Goal: Find specific page/section: Find specific page/section

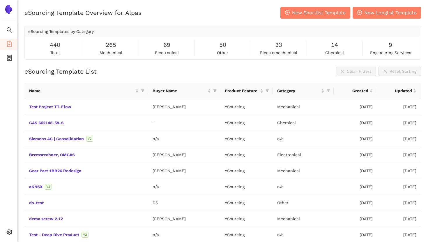
click at [8, 10] on img at bounding box center [8, 9] width 9 height 9
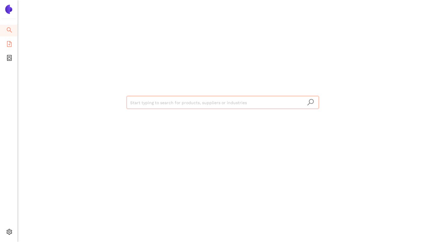
click at [8, 44] on icon "file-add" at bounding box center [9, 44] width 6 height 6
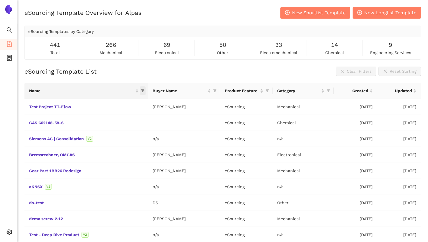
click at [141, 91] on icon "filter" at bounding box center [142, 91] width 3 height 3
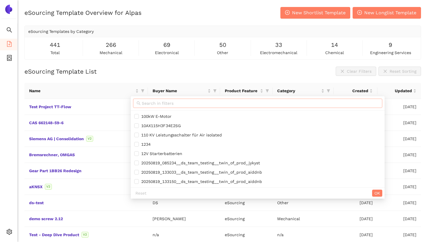
click at [150, 100] on input "text" at bounding box center [260, 103] width 237 height 6
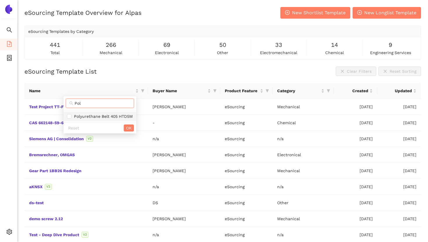
type input "Pol"
click at [114, 116] on span "Polyurethane Belt 405 HTD5M" at bounding box center [102, 116] width 61 height 5
checkbox input "true"
click at [131, 131] on span "OK" at bounding box center [129, 128] width 6 height 6
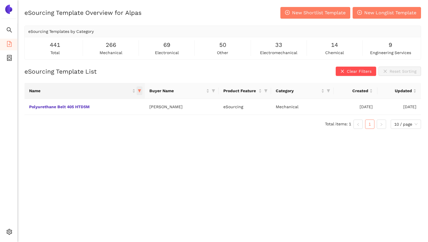
click at [139, 92] on icon "filter" at bounding box center [139, 90] width 3 height 3
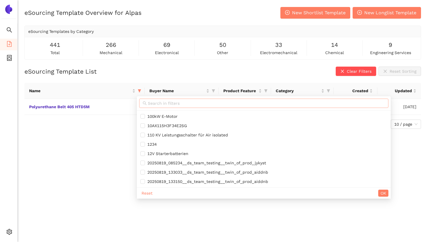
click at [154, 101] on input "text" at bounding box center [266, 103] width 237 height 6
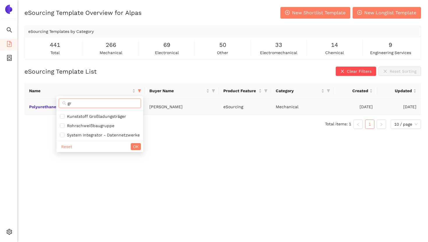
type input "g"
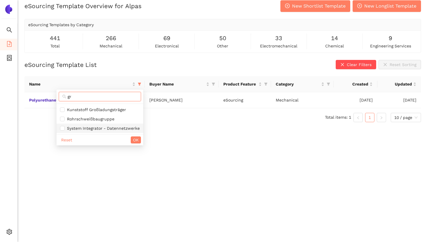
scroll to position [7, 0]
type input "gr"
click at [174, 139] on div "eSourcing Template Overview for Alpas New Shortlist Template New Longlist Templ…" at bounding box center [222, 121] width 410 height 242
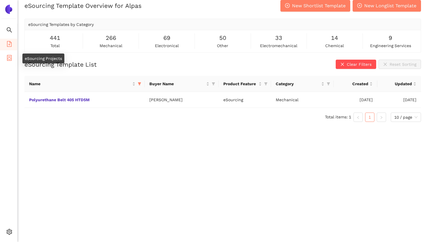
click at [8, 56] on icon "container" at bounding box center [9, 58] width 6 height 6
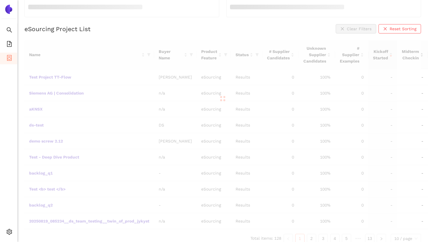
scroll to position [108, 0]
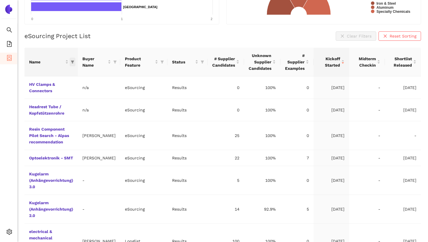
click at [73, 61] on icon "filter" at bounding box center [72, 62] width 3 height 3
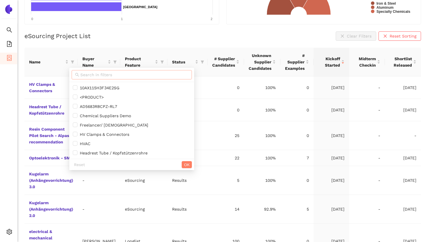
click at [99, 75] on input "text" at bounding box center [134, 75] width 108 height 6
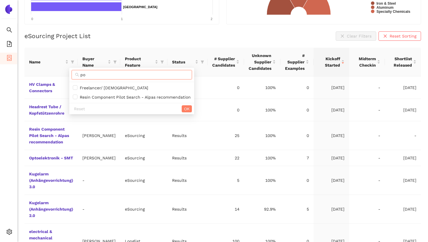
type input "p"
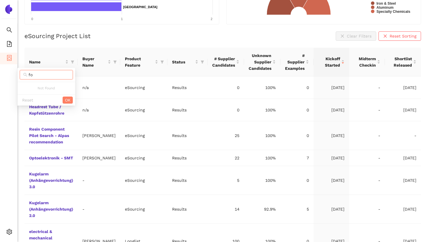
type input "f"
type input "g"
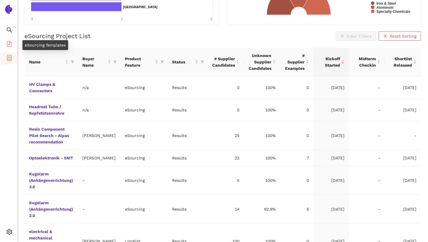
click at [7, 43] on icon "file-add" at bounding box center [9, 44] width 6 height 6
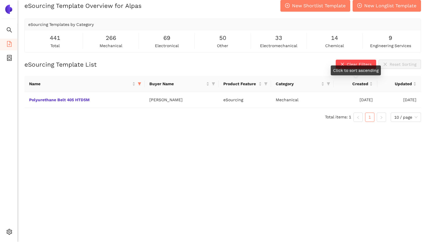
click at [342, 70] on div "Click to sort ascending" at bounding box center [355, 70] width 50 height 10
click at [346, 61] on button "Clear Filters" at bounding box center [355, 64] width 40 height 9
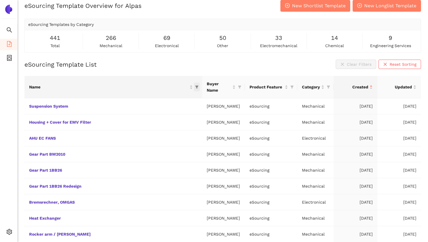
click at [195, 86] on icon "filter" at bounding box center [196, 87] width 3 height 3
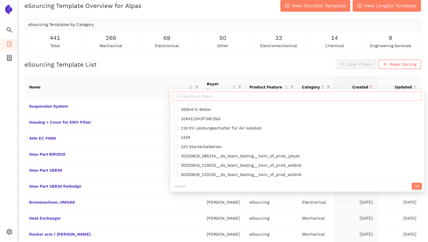
click at [195, 99] on input "text" at bounding box center [299, 96] width 237 height 6
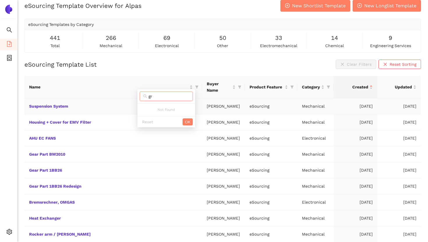
type input "g"
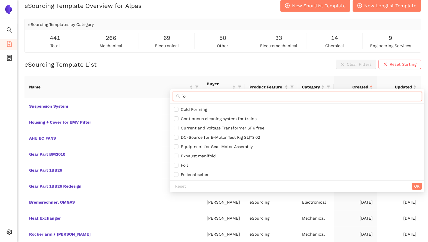
type input "f"
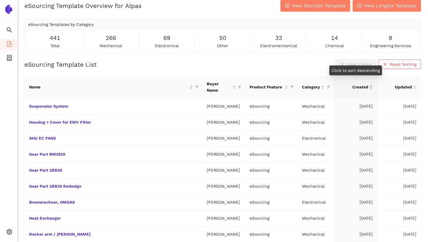
click at [371, 84] on div "Created" at bounding box center [355, 87] width 34 height 6
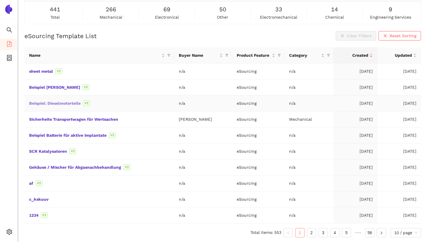
scroll to position [34, 0]
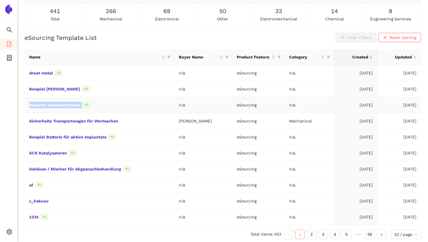
drag, startPoint x: 25, startPoint y: 104, endPoint x: 83, endPoint y: 102, distance: 57.9
click at [83, 102] on td "Beispiel: Dieselmotorteile V2" at bounding box center [99, 105] width 150 height 16
drag, startPoint x: 25, startPoint y: 86, endPoint x: 65, endPoint y: 90, distance: 40.0
click at [65, 90] on td "Beispiel [PERSON_NAME] V2" at bounding box center [99, 89] width 150 height 16
drag, startPoint x: 25, startPoint y: 72, endPoint x: 52, endPoint y: 72, distance: 27.1
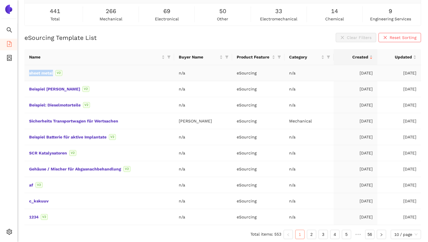
click at [52, 72] on td "sheet metal V2" at bounding box center [99, 73] width 150 height 16
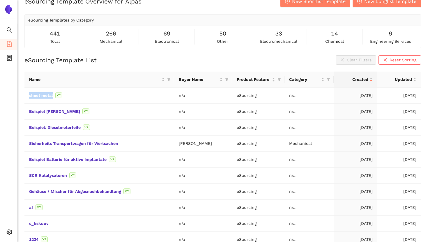
scroll to position [0, 0]
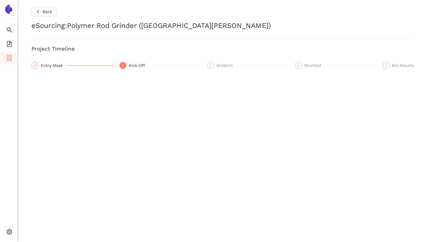
click at [35, 65] on icon "check" at bounding box center [34, 65] width 3 height 3
click at [123, 65] on div "2" at bounding box center [122, 65] width 7 height 7
click at [211, 65] on span "3" at bounding box center [210, 65] width 2 height 4
click at [49, 50] on h3 "Project Timeline" at bounding box center [222, 49] width 382 height 8
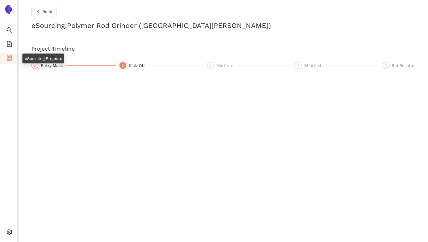
click at [8, 57] on icon "container" at bounding box center [9, 58] width 6 height 6
click at [151, 26] on h2 "eSourcing : Polymer Rod Grinder (Fort Knox)" at bounding box center [222, 26] width 382 height 10
click at [41, 12] on button "Back" at bounding box center [43, 11] width 25 height 9
click at [40, 11] on button "Back" at bounding box center [43, 11] width 25 height 9
click at [38, 11] on icon "left" at bounding box center [38, 12] width 4 height 4
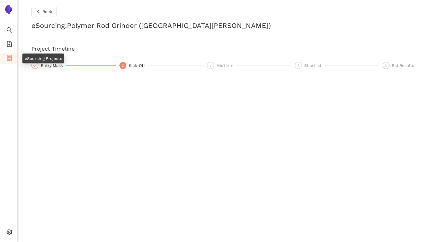
click at [8, 58] on icon "container" at bounding box center [9, 58] width 6 height 6
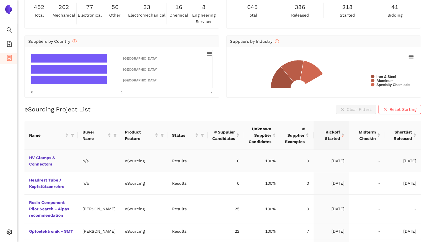
scroll to position [49, 0]
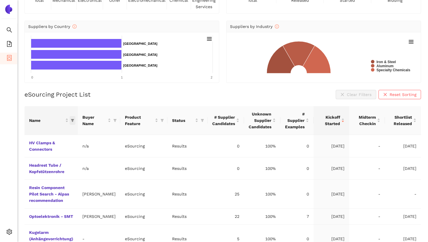
click at [72, 119] on icon "filter" at bounding box center [72, 120] width 3 height 3
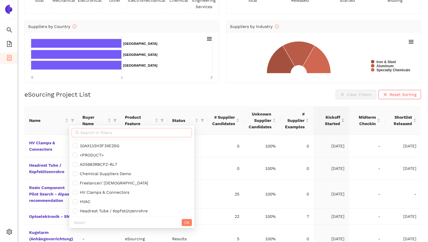
click at [85, 131] on input "text" at bounding box center [134, 132] width 108 height 6
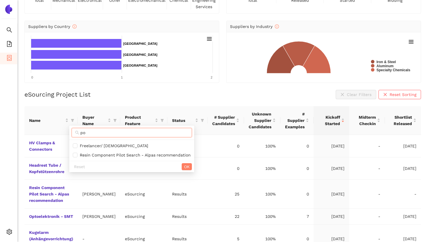
type input "p"
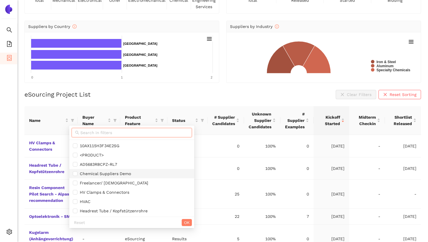
scroll to position [124, 0]
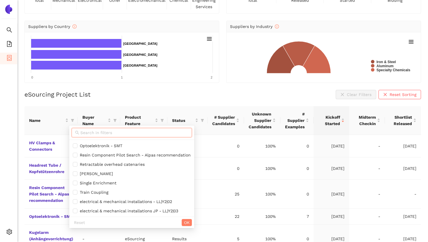
click at [147, 98] on div "eSourcing Project List Clear Filters Reset Sorting" at bounding box center [222, 94] width 396 height 9
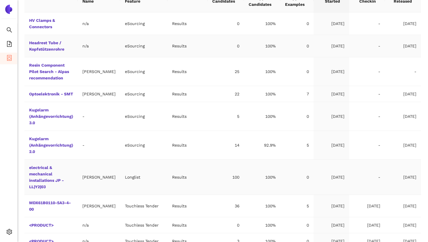
scroll to position [204, 0]
